Goal: Information Seeking & Learning: Learn about a topic

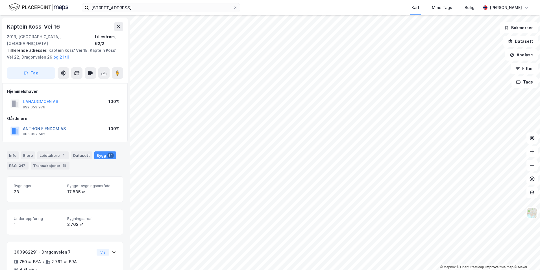
click at [0, 0] on button "ANTHON EIENDOM AS" at bounding box center [0, 0] width 0 height 0
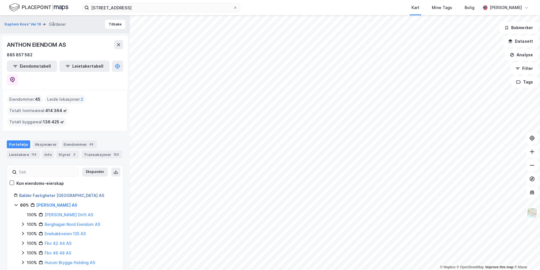
click at [58, 193] on link "Balder Fastigheter [GEOGRAPHIC_DATA] AS" at bounding box center [61, 195] width 85 height 5
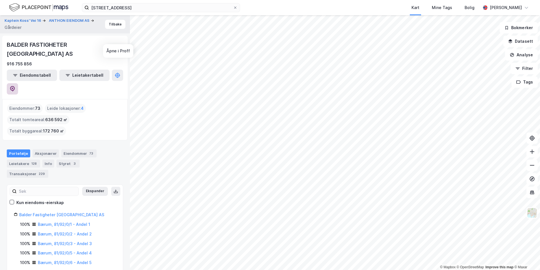
click at [15, 86] on icon at bounding box center [13, 89] width 6 height 6
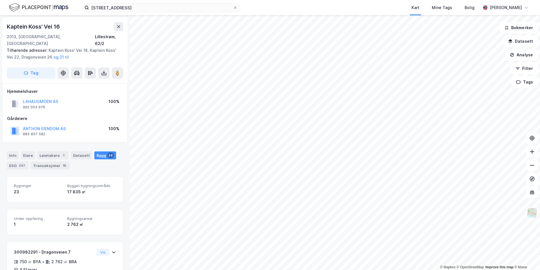
scroll to position [0, 0]
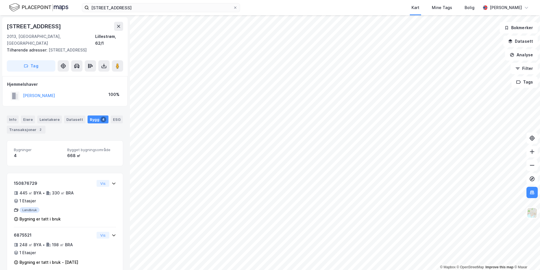
scroll to position [0, 0]
